Goal: Navigation & Orientation: Find specific page/section

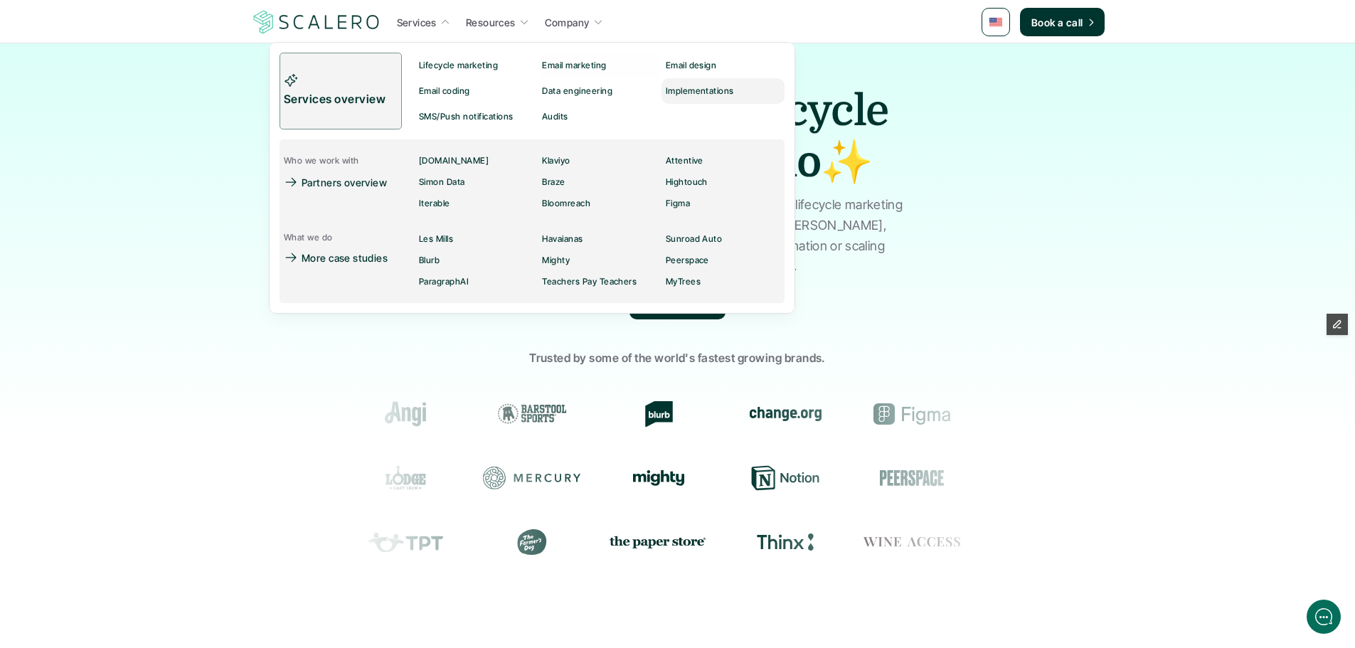
click at [704, 89] on p "Implementations" at bounding box center [699, 91] width 68 height 10
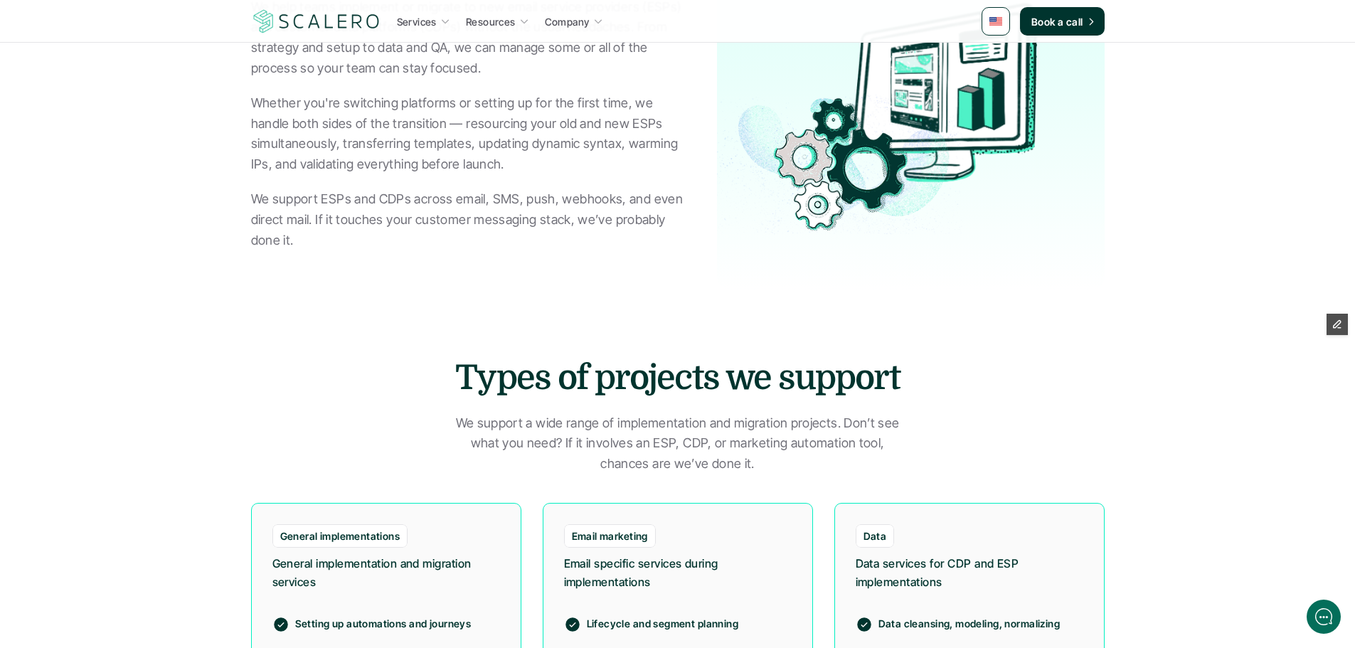
scroll to position [427, 0]
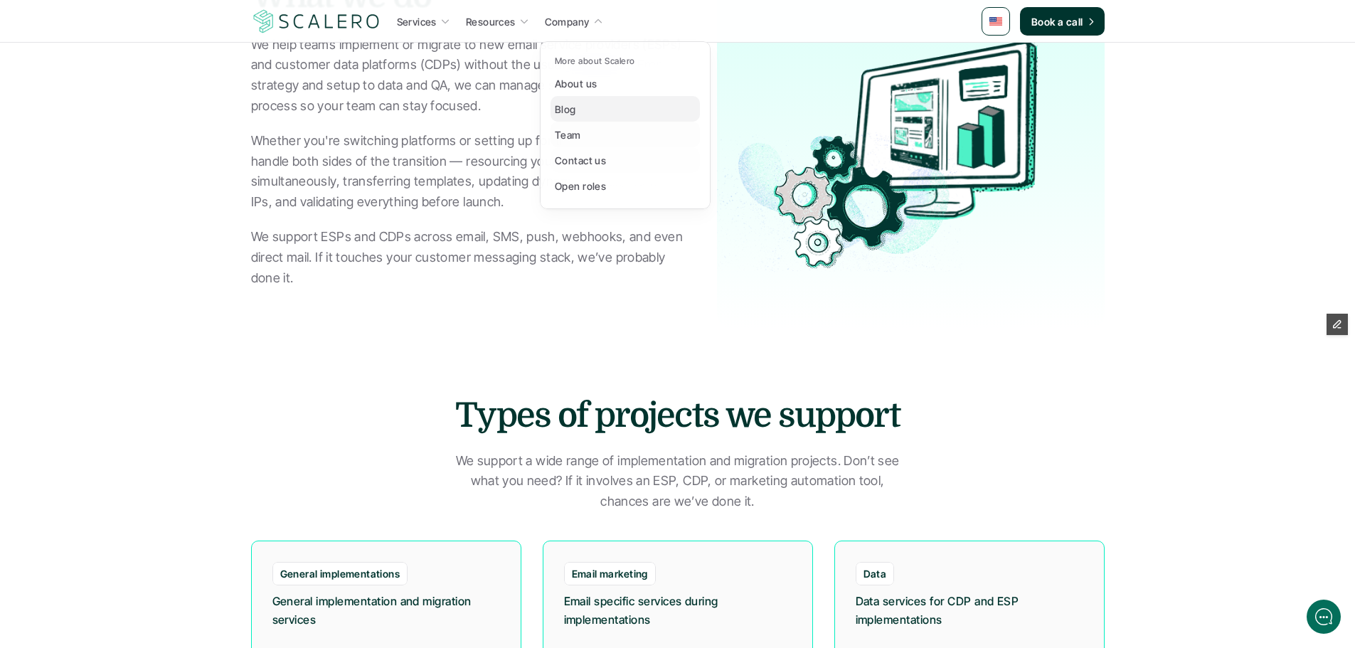
click at [588, 114] on link "Blog" at bounding box center [625, 109] width 149 height 26
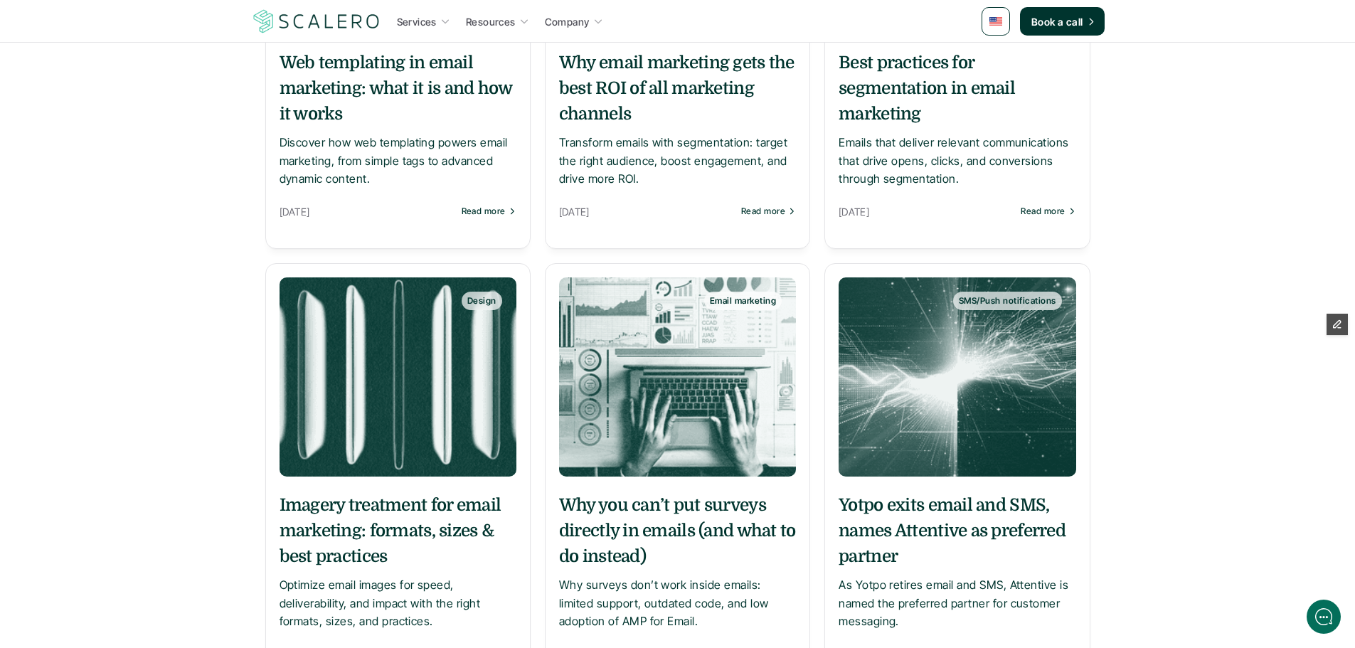
scroll to position [498, 0]
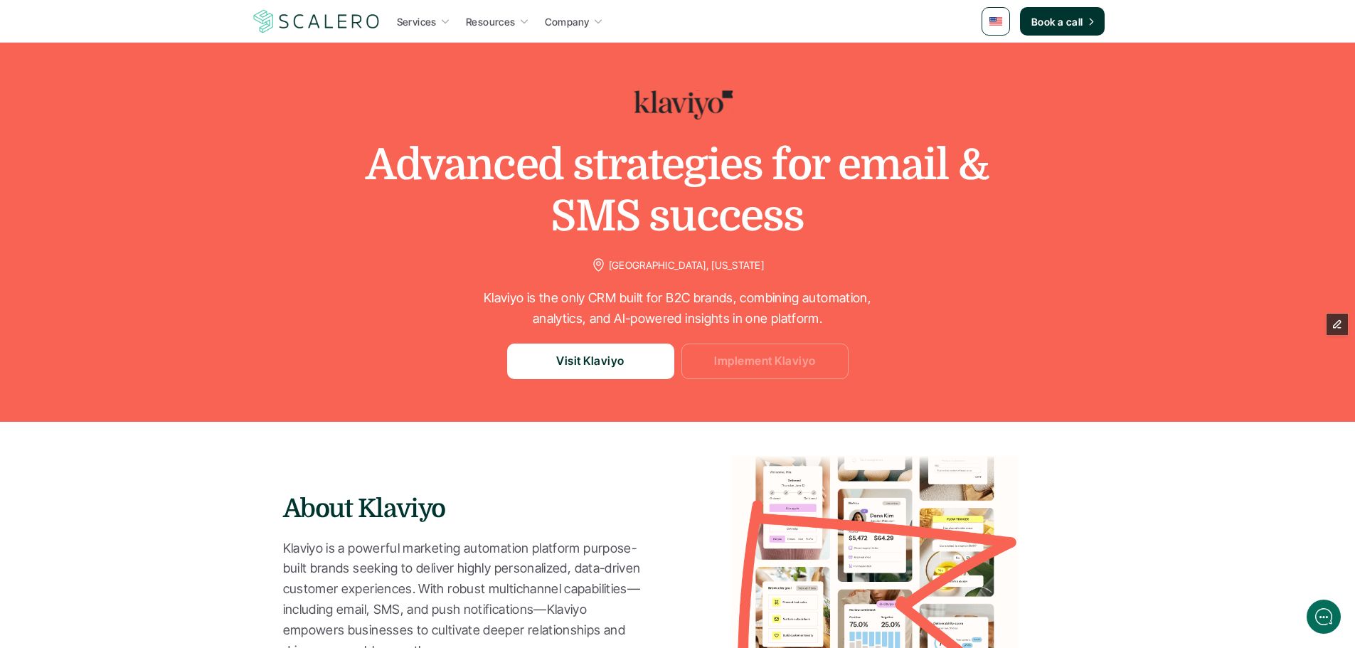
click at [758, 357] on p "Implement Klaviyo" at bounding box center [764, 361] width 101 height 18
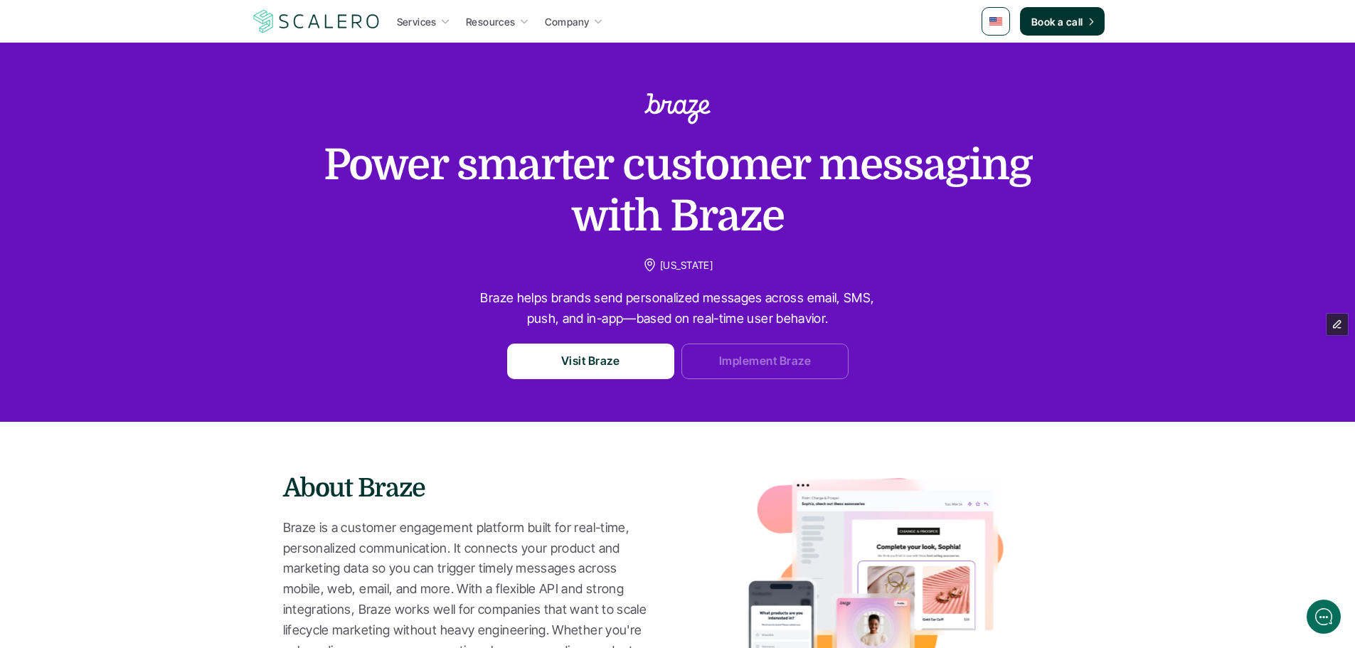
click at [751, 354] on p "Implement Braze" at bounding box center [765, 361] width 92 height 18
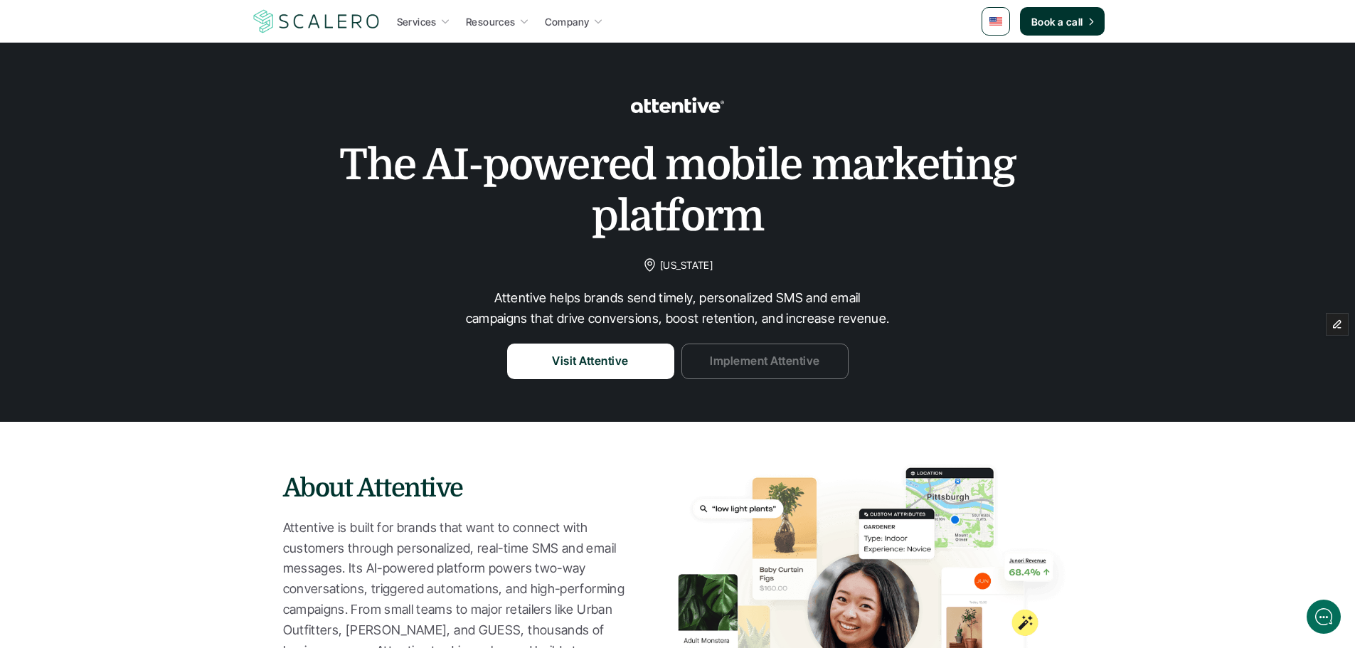
click at [803, 362] on p "Implement Attentive" at bounding box center [765, 361] width 110 height 18
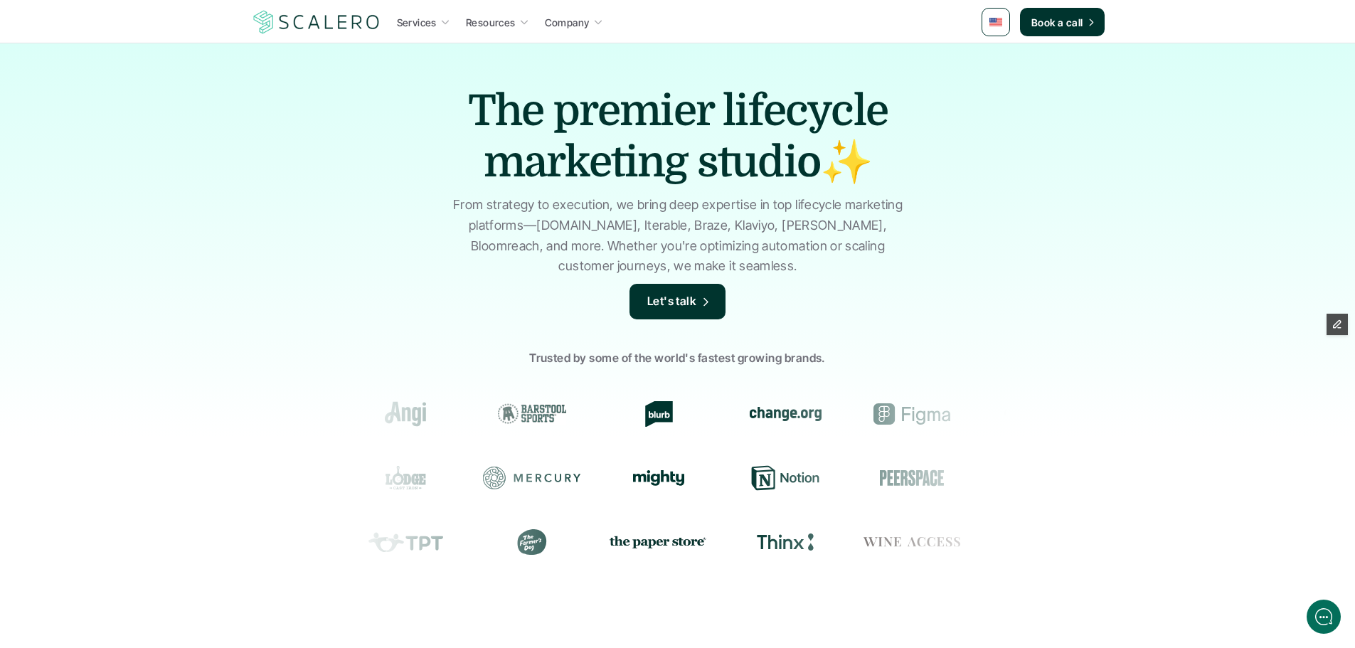
click at [987, 28] on link at bounding box center [996, 22] width 28 height 28
click at [996, 60] on img at bounding box center [996, 57] width 11 height 8
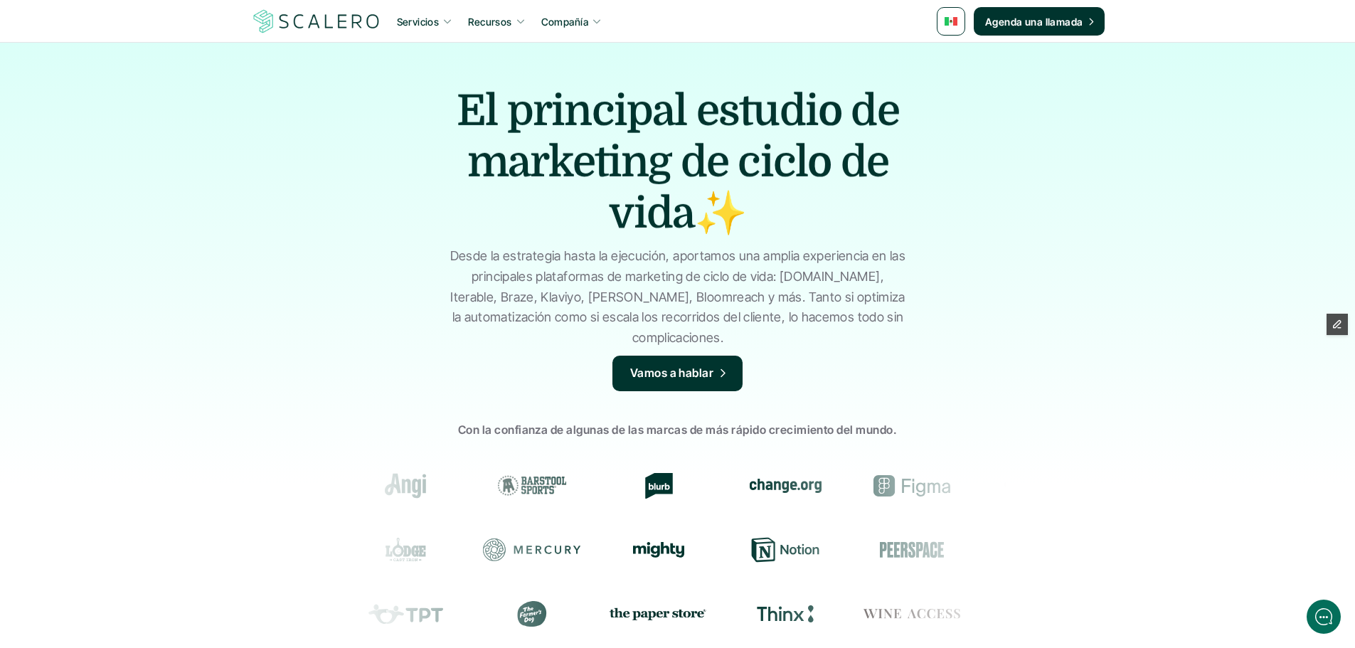
click at [948, 17] on img at bounding box center [951, 21] width 13 height 9
click at [954, 85] on img at bounding box center [952, 85] width 11 height 8
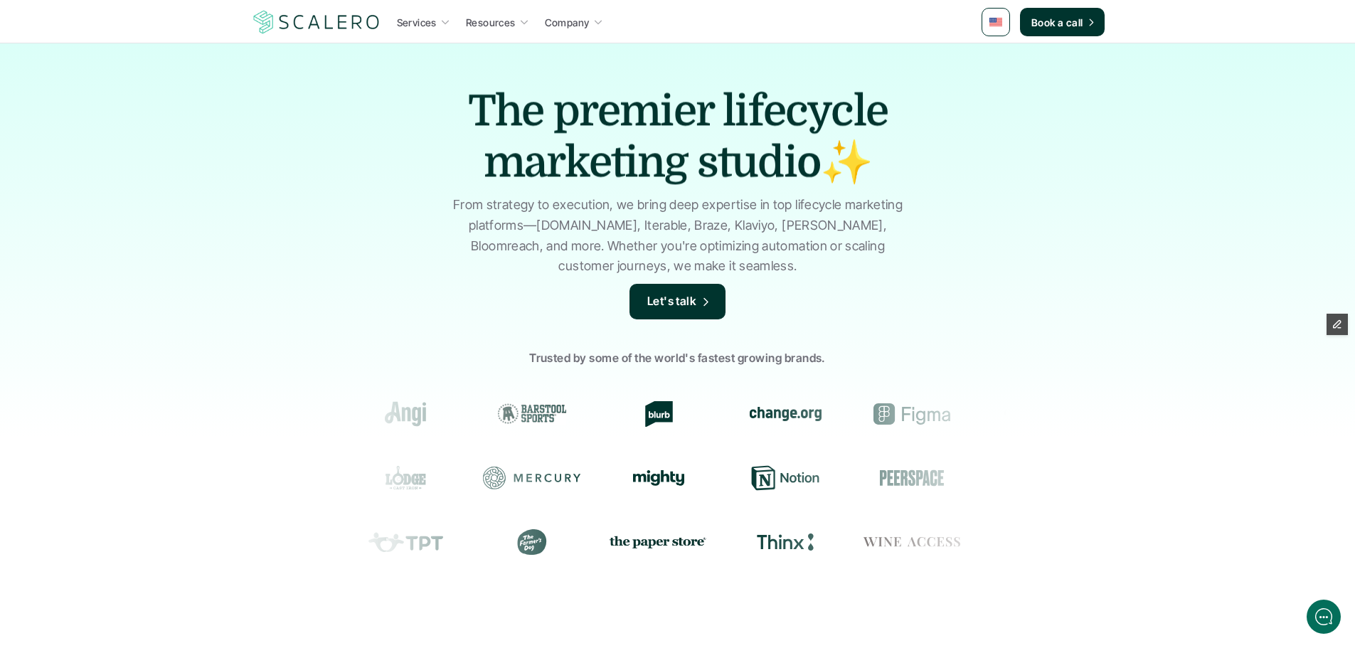
click at [992, 24] on img at bounding box center [996, 22] width 13 height 9
click at [997, 84] on img at bounding box center [996, 85] width 13 height 9
